Goal: Transaction & Acquisition: Download file/media

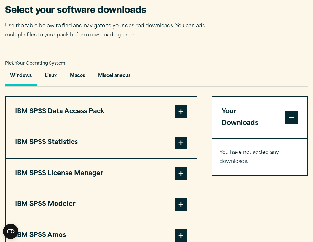
scroll to position [400, 0]
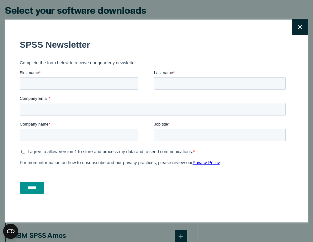
click at [301, 28] on icon at bounding box center [300, 27] width 4 height 4
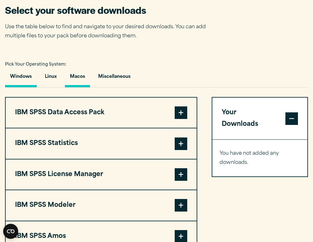
click at [79, 73] on button "Macos" at bounding box center [77, 78] width 25 height 18
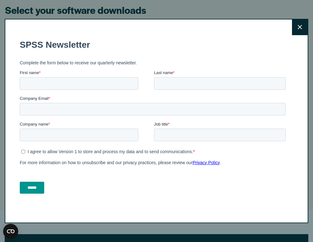
click at [301, 24] on button "Close" at bounding box center [300, 27] width 16 height 16
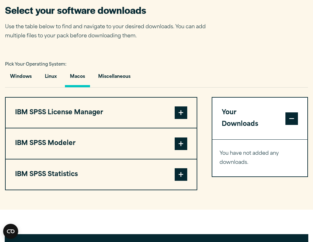
click at [179, 176] on span at bounding box center [181, 174] width 13 height 13
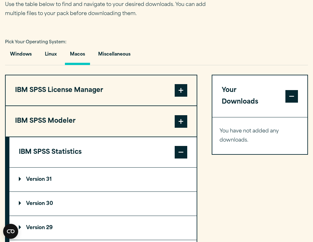
scroll to position [425, 0]
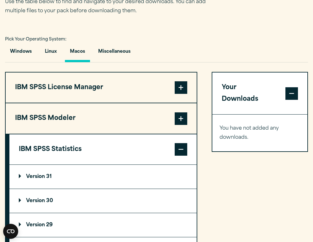
click at [29, 203] on p "Version 30" at bounding box center [36, 201] width 34 height 5
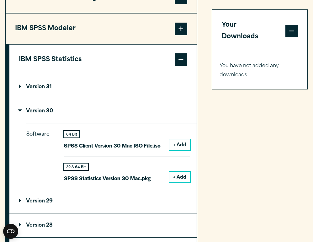
scroll to position [519, 0]
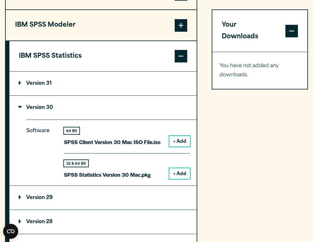
click at [180, 140] on button "+ Add" at bounding box center [180, 141] width 21 height 11
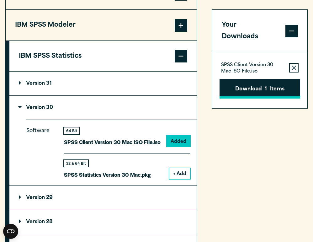
click at [244, 79] on button "Download 1 Items" at bounding box center [260, 88] width 81 height 19
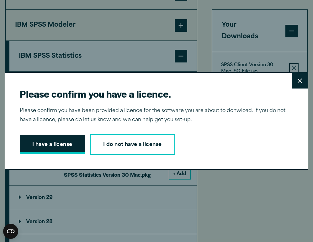
click at [72, 148] on button "I have a license" at bounding box center [52, 144] width 65 height 19
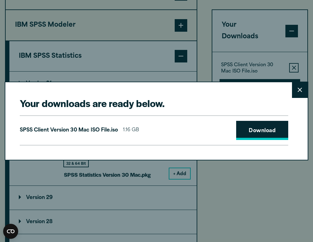
click at [253, 134] on link "Download" at bounding box center [263, 130] width 52 height 19
click at [133, 133] on span "1.16 GB" at bounding box center [131, 130] width 16 height 9
click at [248, 131] on link "Download" at bounding box center [263, 130] width 52 height 19
